Goal: Transaction & Acquisition: Purchase product/service

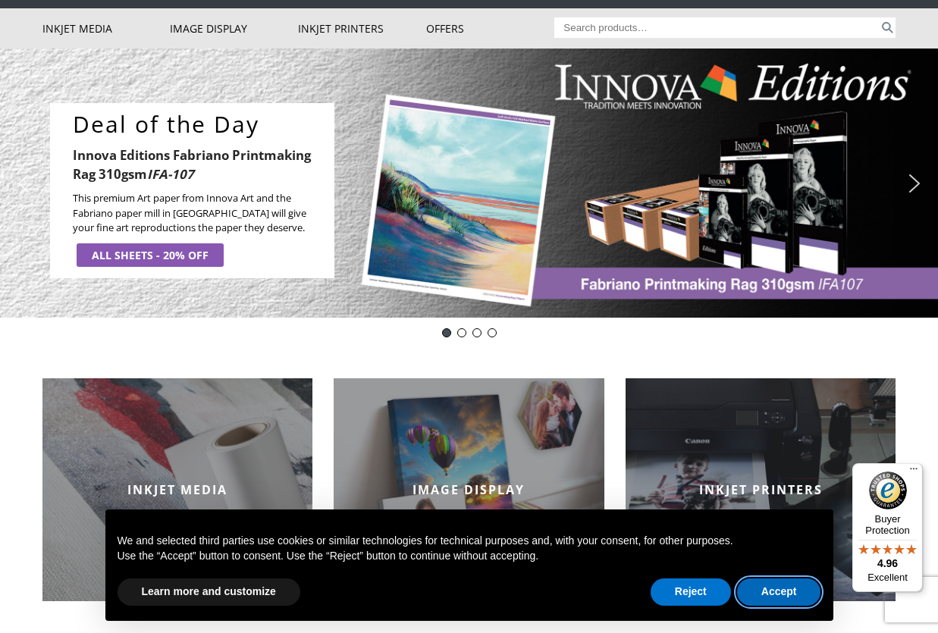
click at [780, 592] on button "Accept" at bounding box center [779, 592] width 84 height 27
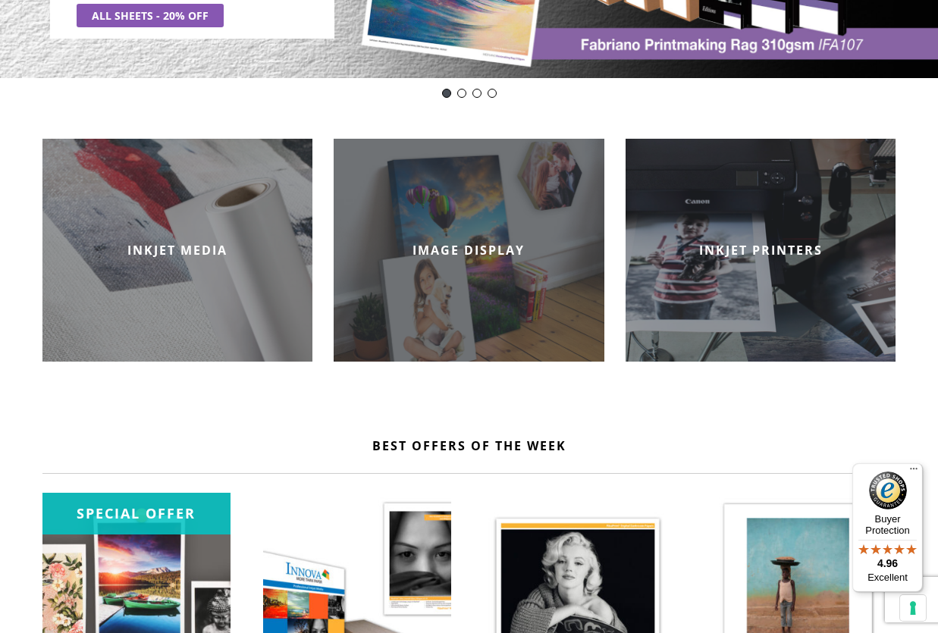
scroll to position [333, 0]
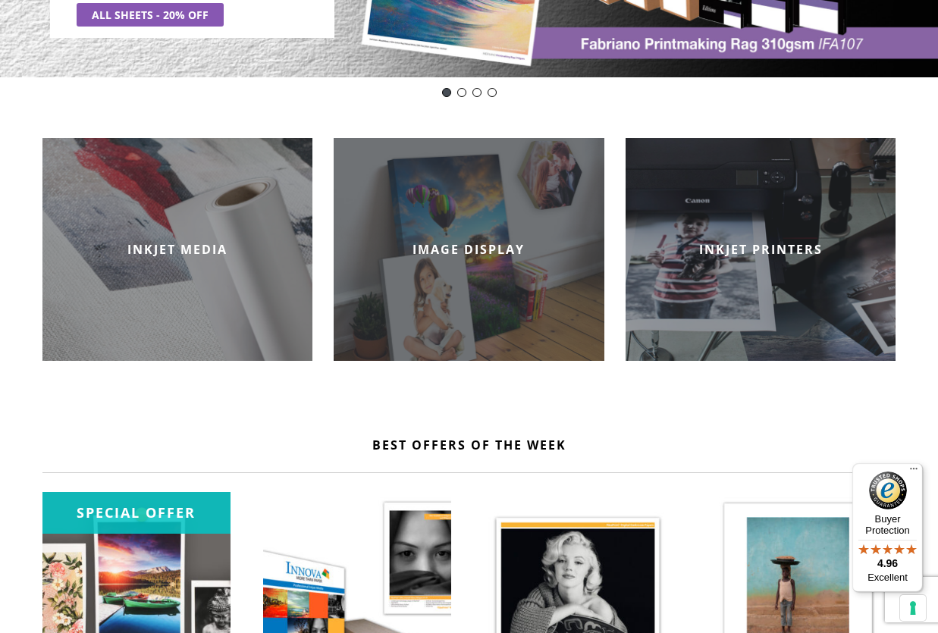
click at [467, 290] on div "IMAGE DISPLAY" at bounding box center [469, 249] width 271 height 223
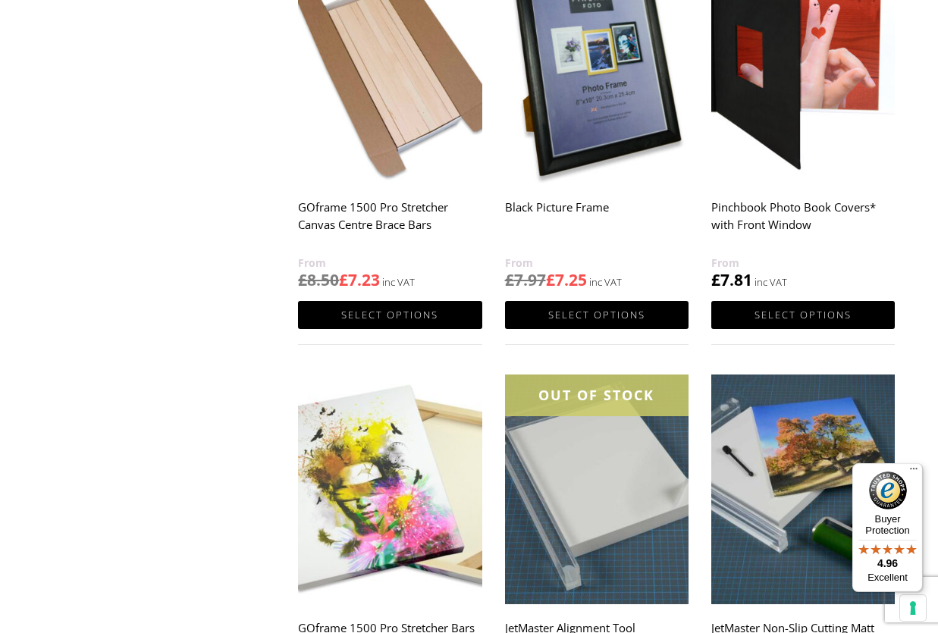
scroll to position [755, 0]
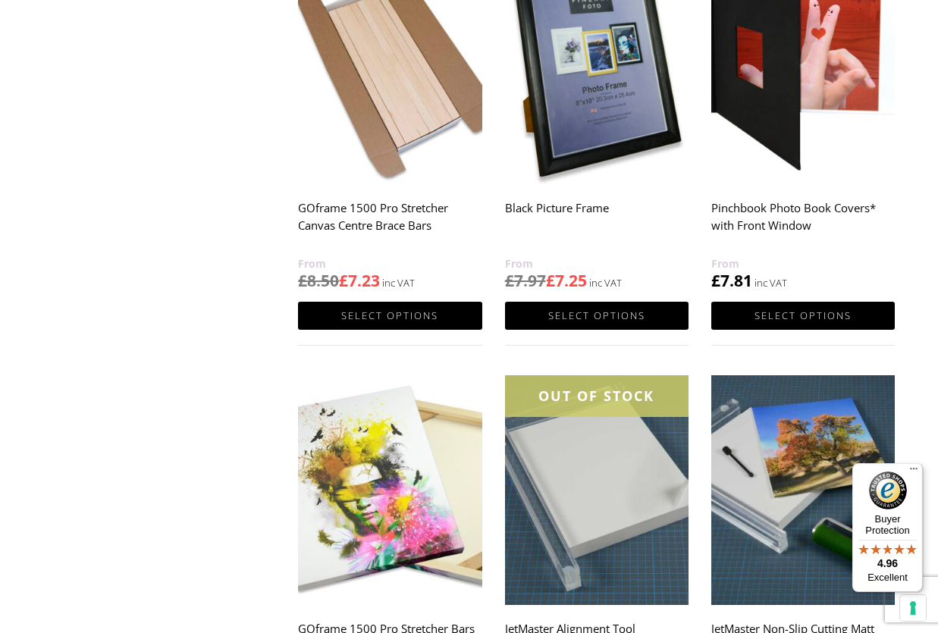
click at [425, 184] on link "ON SALE GOframe 1500 Pro Stretcher Canvas Centre Brace Bars £ 8.50 £ 7.23" at bounding box center [390, 123] width 184 height 337
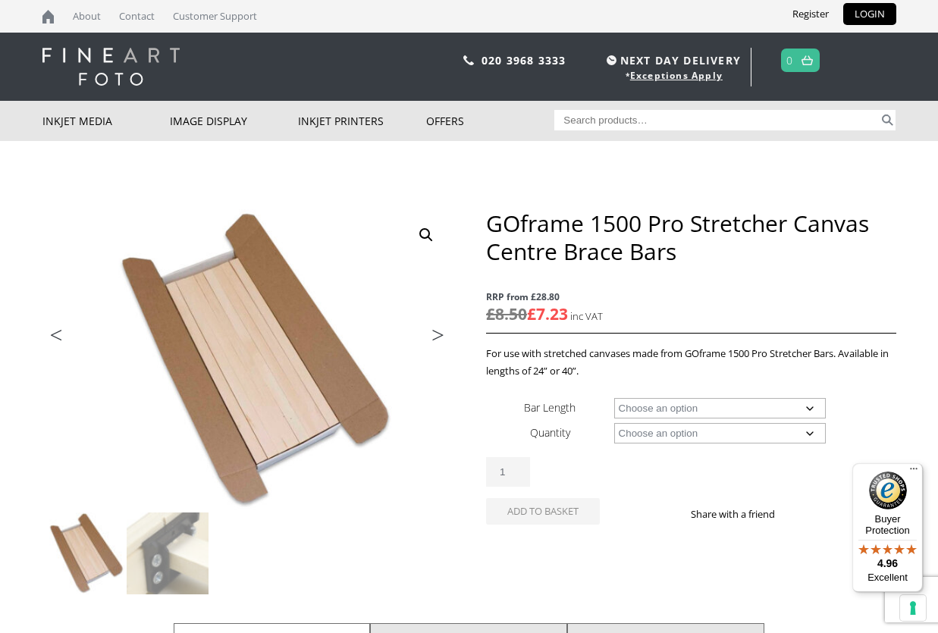
click at [811, 409] on select "Choose an option 24" (61cm) 40" (101.6cm)" at bounding box center [720, 408] width 212 height 20
select select "40-101-6cm"
click at [171, 538] on img at bounding box center [168, 554] width 82 height 82
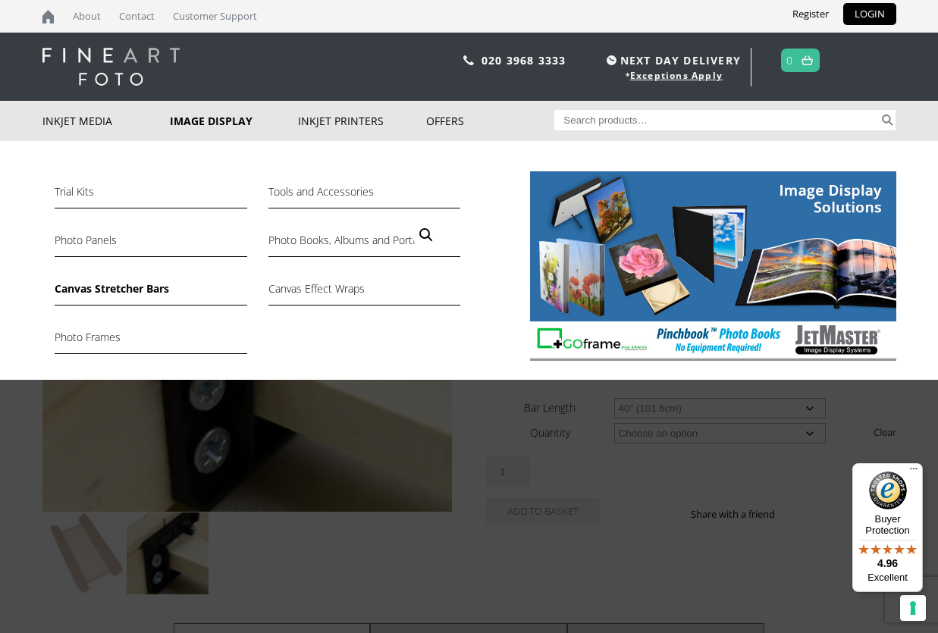
click at [141, 293] on link "Canvas Stretcher Bars" at bounding box center [151, 293] width 192 height 26
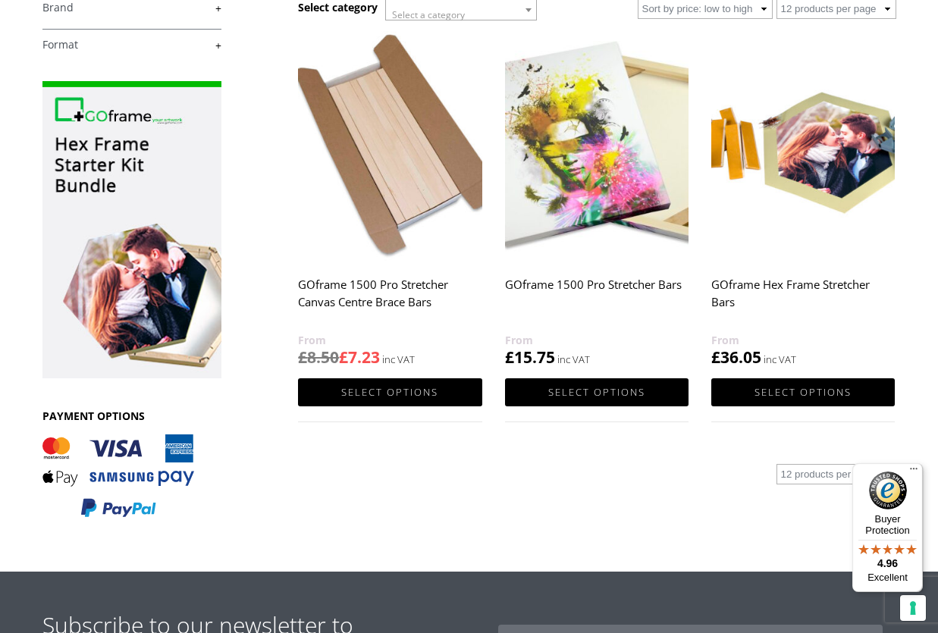
scroll to position [290, 0]
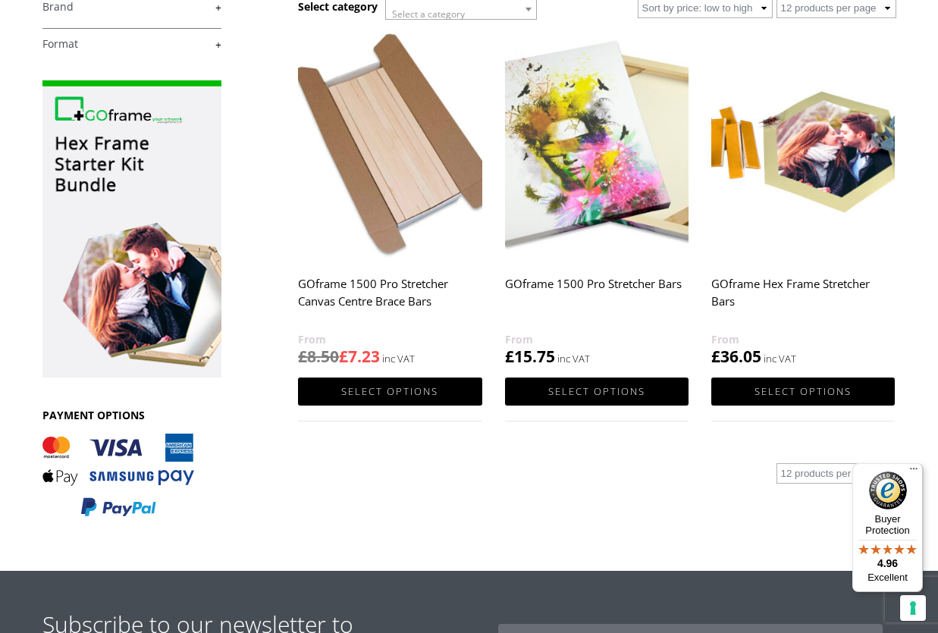
click at [626, 257] on img at bounding box center [597, 145] width 184 height 230
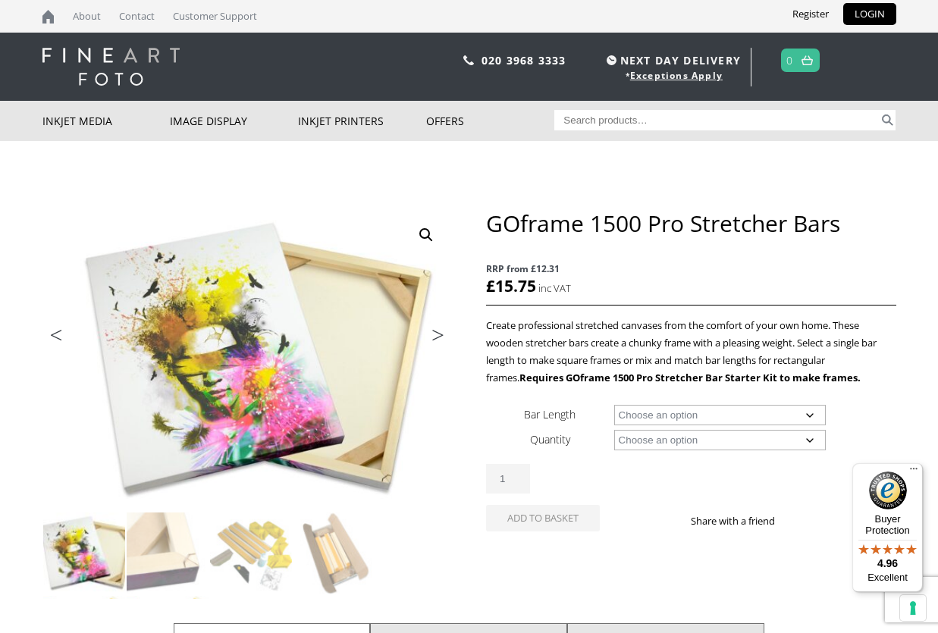
click at [778, 413] on select "Choose an option 8" (20.3cm) 10" (25.4cm) 11" (27.9cm) 12" (30.5cm) 14" (35.6cm…" at bounding box center [720, 415] width 212 height 20
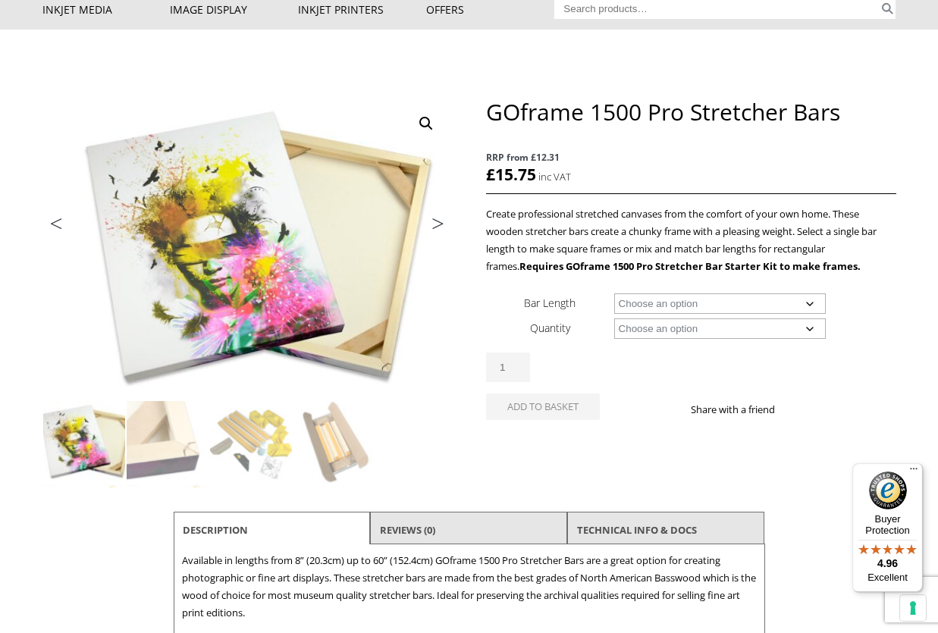
scroll to position [107, 0]
